Goal: Obtain resource: Obtain resource

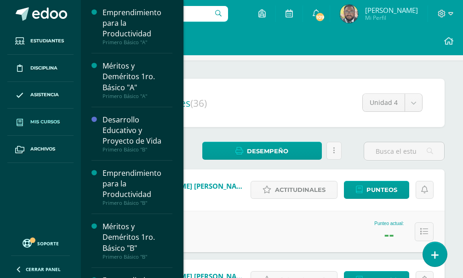
click at [54, 126] on link "Mis cursos" at bounding box center [40, 122] width 66 height 27
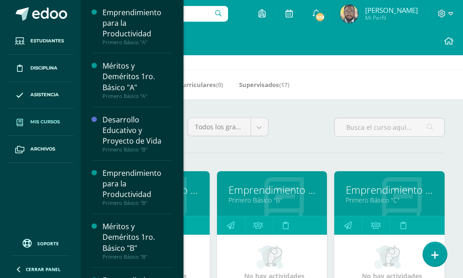
click at [196, 189] on link "Emprendimiento para la Productividad" at bounding box center [154, 190] width 87 height 14
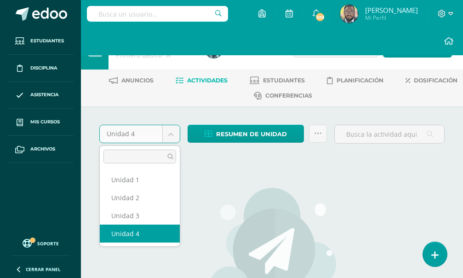
click at [172, 137] on body "Estudiantes Disciplina Asistencia Mis cursos Archivos Soporte Centro de ayuda Ú…" at bounding box center [231, 205] width 463 height 410
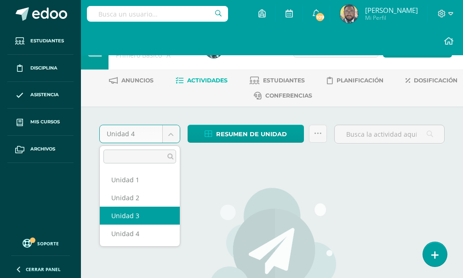
select select "Unidad 3"
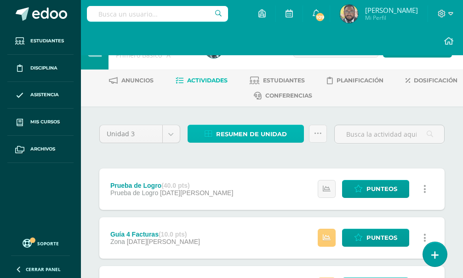
click at [253, 137] on span "Resumen de unidad" at bounding box center [251, 134] width 71 height 17
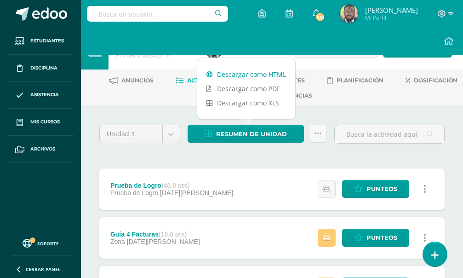
click at [239, 76] on link "Descargar como HTML" at bounding box center [246, 74] width 98 height 14
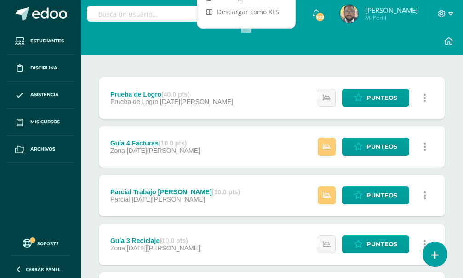
scroll to position [92, 0]
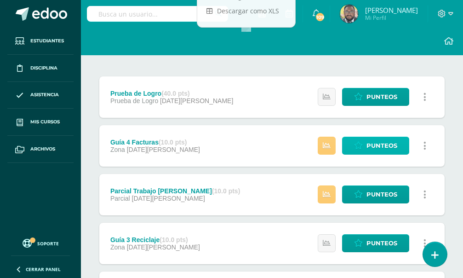
click at [372, 139] on span "Punteos" at bounding box center [381, 145] width 31 height 17
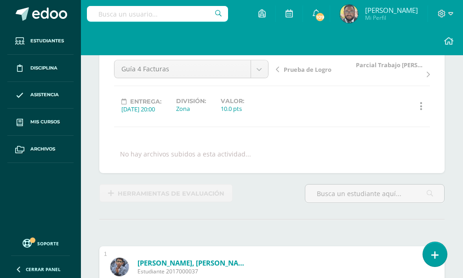
scroll to position [34, 0]
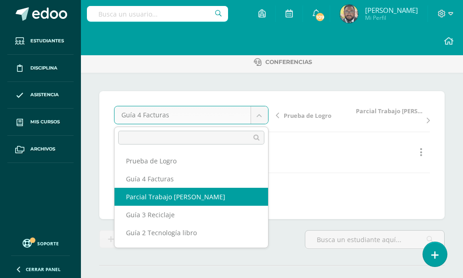
select select "/dashboard/teacher/grade-activity/174576/"
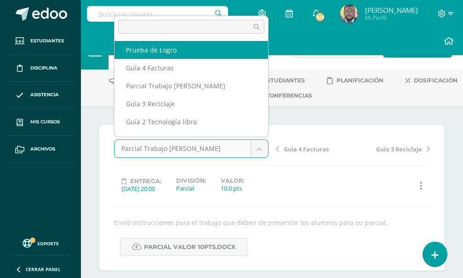
select select "/dashboard/teacher/grade-activity/174583/"
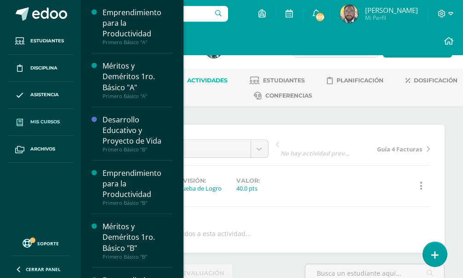
click at [52, 124] on span "Mis cursos" at bounding box center [44, 121] width 29 height 7
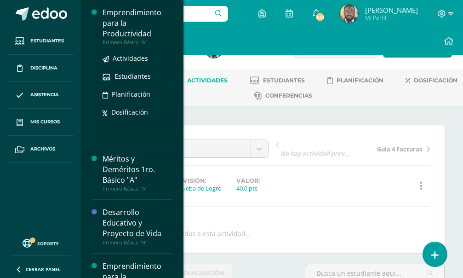
click at [114, 32] on div "Emprendimiento para la Productividad" at bounding box center [138, 23] width 70 height 32
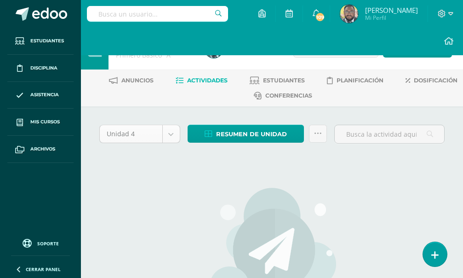
click at [170, 135] on body "Estudiantes Disciplina Asistencia Mis cursos Archivos Soporte Centro de ayuda Ú…" at bounding box center [231, 205] width 463 height 410
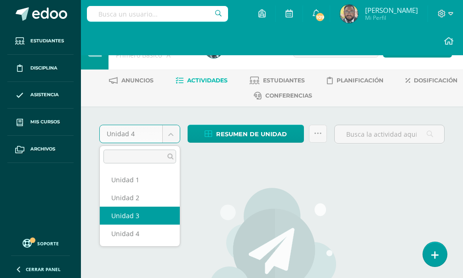
select select "Unidad 3"
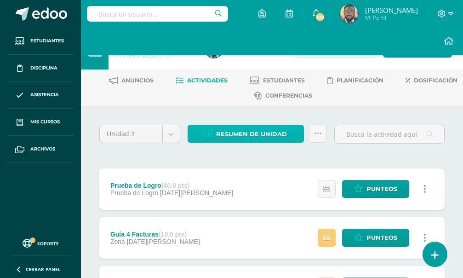
click at [234, 136] on span "Resumen de unidad" at bounding box center [251, 134] width 71 height 17
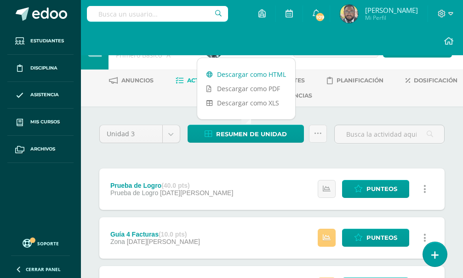
click at [230, 75] on link "Descargar como HTML" at bounding box center [246, 74] width 98 height 14
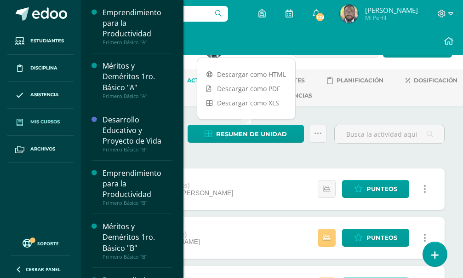
click at [50, 123] on span "Mis cursos" at bounding box center [44, 121] width 29 height 7
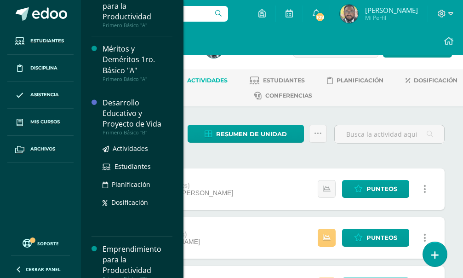
scroll to position [46, 0]
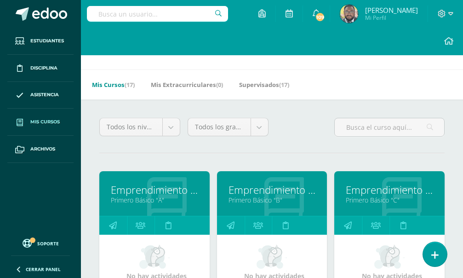
click at [254, 191] on link "Emprendimiento para la Productividad" at bounding box center [272, 190] width 87 height 14
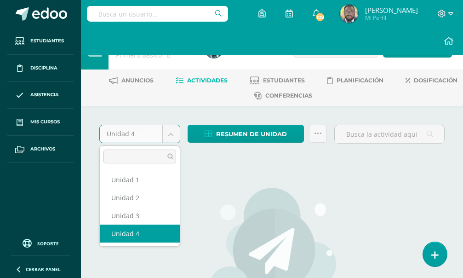
click at [174, 135] on body "Estudiantes Disciplina Asistencia Mis cursos Archivos Soporte Centro de ayuda Ú…" at bounding box center [231, 205] width 463 height 410
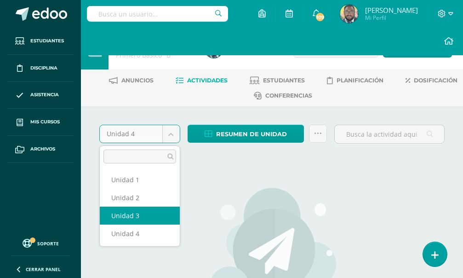
select select "Unidad 3"
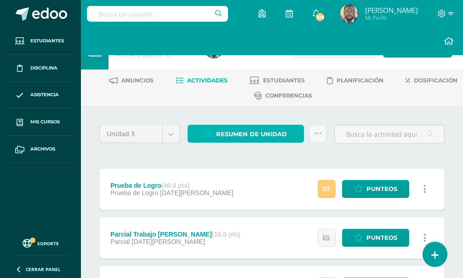
click at [235, 133] on span "Resumen de unidad" at bounding box center [251, 134] width 71 height 17
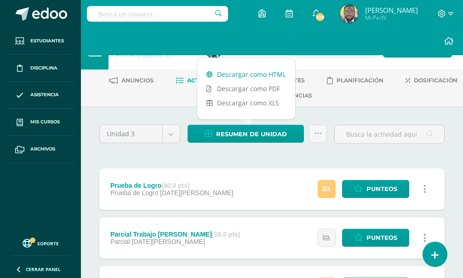
click at [246, 76] on link "Descargar como HTML" at bounding box center [246, 74] width 98 height 14
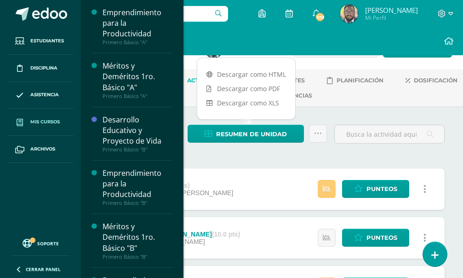
click at [43, 129] on link "Mis cursos" at bounding box center [40, 122] width 66 height 27
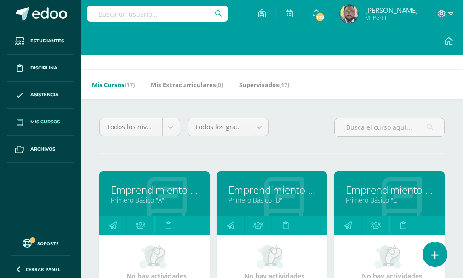
click at [365, 190] on link "Emprendimiento para la Productividad" at bounding box center [389, 190] width 87 height 14
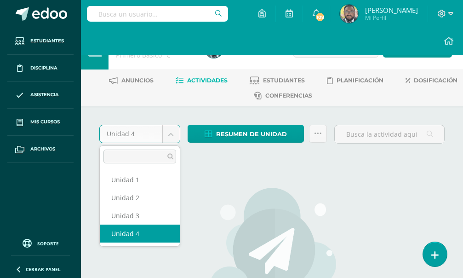
click at [171, 134] on body "Estudiantes Disciplina Asistencia Mis cursos Archivos Soporte Centro de ayuda Ú…" at bounding box center [231, 205] width 463 height 410
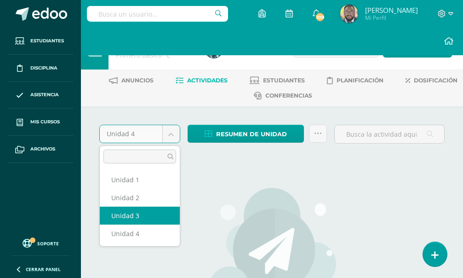
select select "Unidad 3"
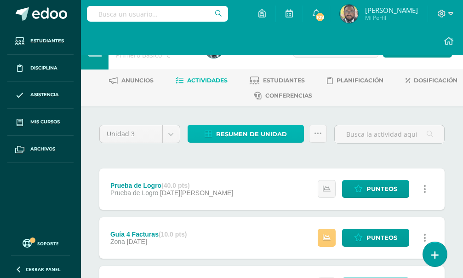
click at [244, 134] on span "Resumen de unidad" at bounding box center [251, 134] width 71 height 17
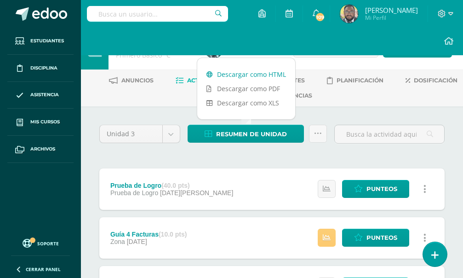
click at [231, 77] on link "Descargar como HTML" at bounding box center [246, 74] width 98 height 14
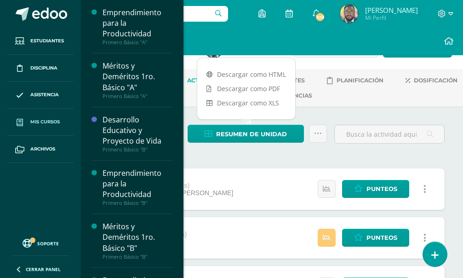
click at [44, 126] on link "Mis cursos" at bounding box center [40, 122] width 66 height 27
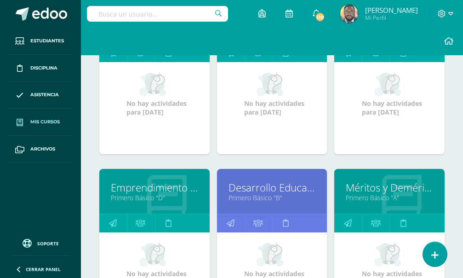
scroll to position [230, 0]
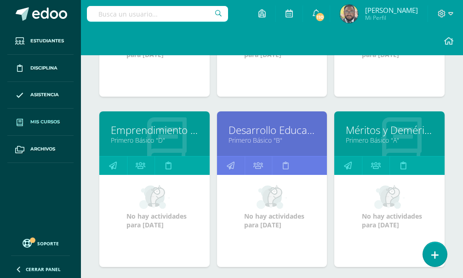
click at [158, 129] on link "Emprendimiento para la Productividad" at bounding box center [154, 130] width 87 height 14
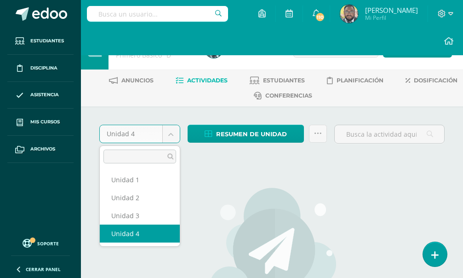
click at [169, 133] on body "Estudiantes Disciplina Asistencia Mis cursos Archivos Soporte Centro de ayuda Ú…" at bounding box center [231, 205] width 463 height 410
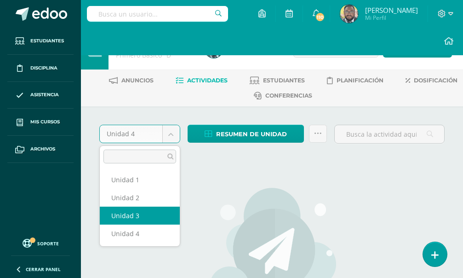
select select "Unidad 3"
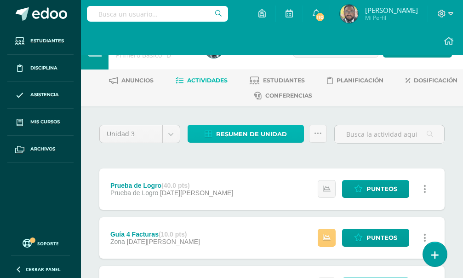
click at [221, 137] on span "Resumen de unidad" at bounding box center [251, 134] width 71 height 17
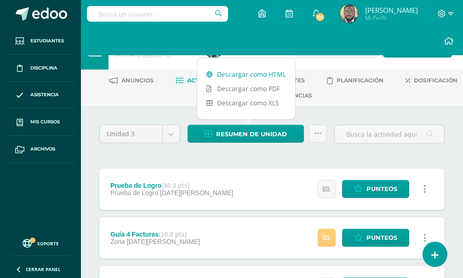
click at [248, 74] on link "Descargar como HTML" at bounding box center [246, 74] width 98 height 14
